Goal: Information Seeking & Learning: Learn about a topic

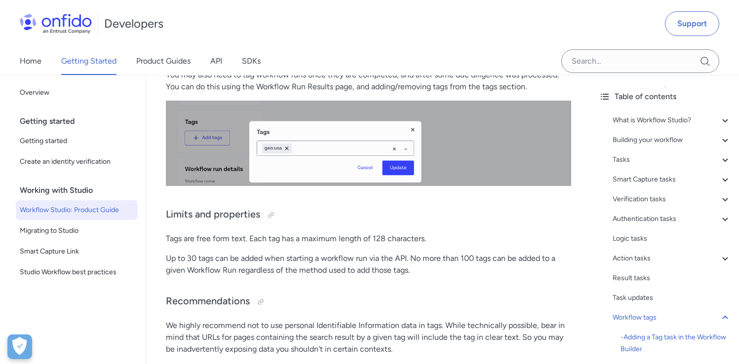
scroll to position [20185, 0]
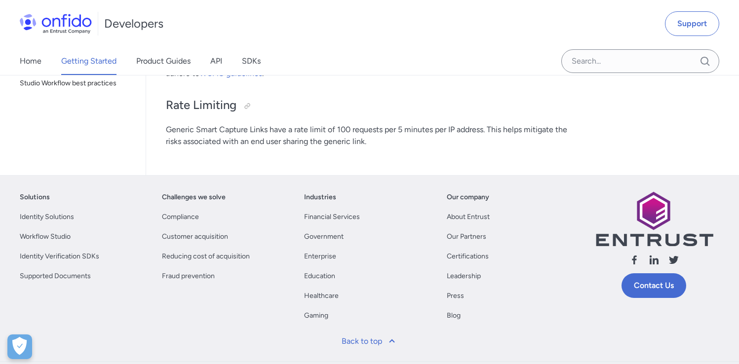
scroll to position [4782, 0]
